Goal: Communication & Community: Answer question/provide support

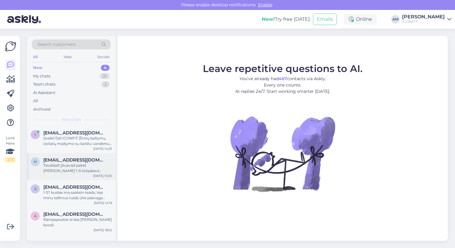
click at [77, 169] on div "Tavaliselt jõuavad pakid [PERSON_NAME] 1–5 tööpäeva jooksul. Teie tellimuse num…" at bounding box center [77, 168] width 69 height 11
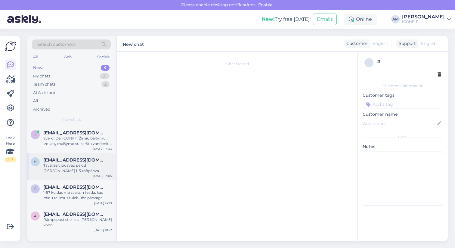
scroll to position [38, 0]
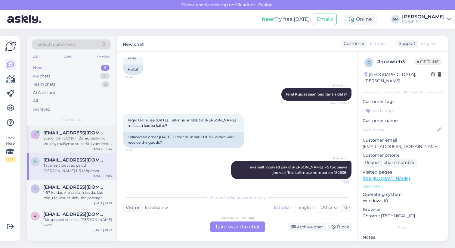
click at [72, 145] on div "Sveiki! Dėl ICONFIT Žirnių baltymų izoliatų maišymo su karštu vandeniu ar sulti…" at bounding box center [77, 140] width 69 height 11
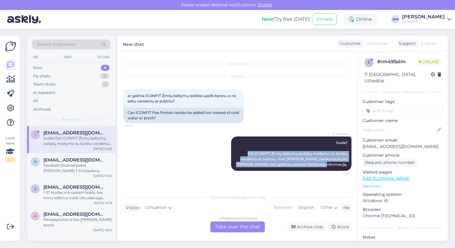
drag, startPoint x: 246, startPoint y: 151, endPoint x: 322, endPoint y: 177, distance: 80.7
click at [322, 177] on div "AI Assistant Sveiki! Dėl ICONFIT Žirnių baltymų izoliatų maišymo su karštu vand…" at bounding box center [237, 154] width 228 height 48
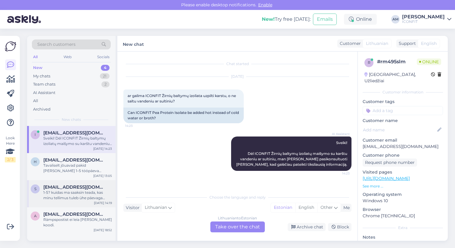
click at [81, 196] on div "1-5? kuidas ma saaksin teada, kas minu tellimus tuleb ühe päevaga [PERSON_NAME]…" at bounding box center [77, 195] width 69 height 11
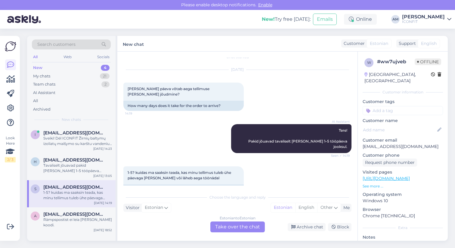
scroll to position [17, 0]
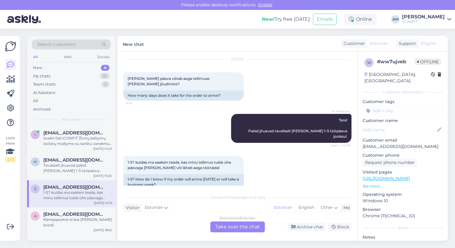
click at [241, 228] on div "Estonian to Estonian Take over the chat" at bounding box center [237, 226] width 54 height 11
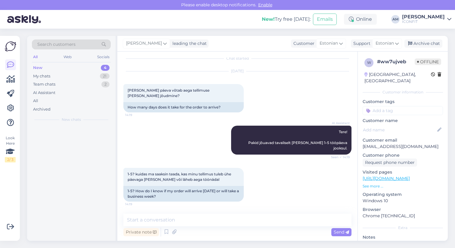
scroll to position [0, 0]
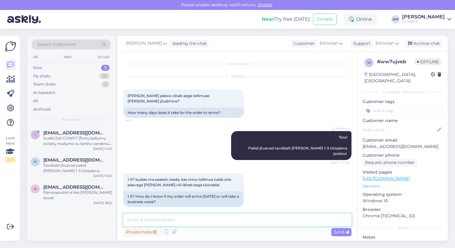
click at [191, 214] on textarea at bounding box center [237, 219] width 228 height 13
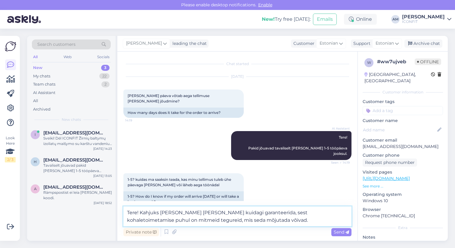
click at [173, 219] on textarea "Tere! Kahjuks [PERSON_NAME] [PERSON_NAME] kuidagi garanteerida, sest kohaletoim…" at bounding box center [237, 216] width 228 height 20
click at [232, 219] on textarea "Tere! Kahjuks [PERSON_NAME] [PERSON_NAME] kuidagi garanteerida, sest kohaletoim…" at bounding box center [237, 216] width 228 height 20
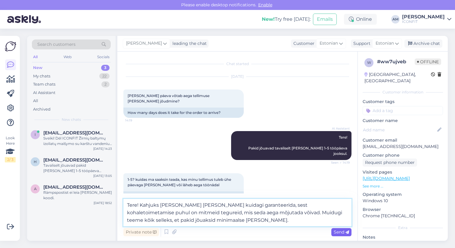
type textarea "Tere! Kahjuks [PERSON_NAME] [PERSON_NAME] kuidagi garanteerida, sest kohaletoim…"
click at [338, 232] on span "Send" at bounding box center [341, 231] width 15 height 5
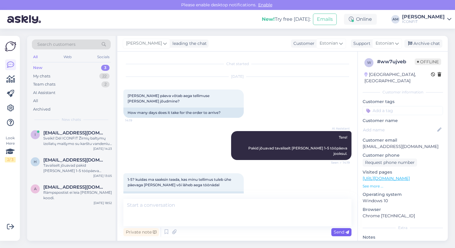
scroll to position [49, 0]
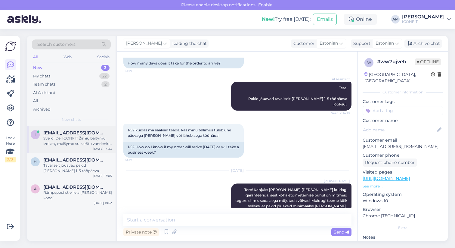
click at [75, 138] on div "Sveiki! Dėl ICONFIT Žirnių baltymų izoliatų maišymo su karštu vandeniu ar sulti…" at bounding box center [77, 140] width 69 height 11
